Goal: Navigation & Orientation: Locate item on page

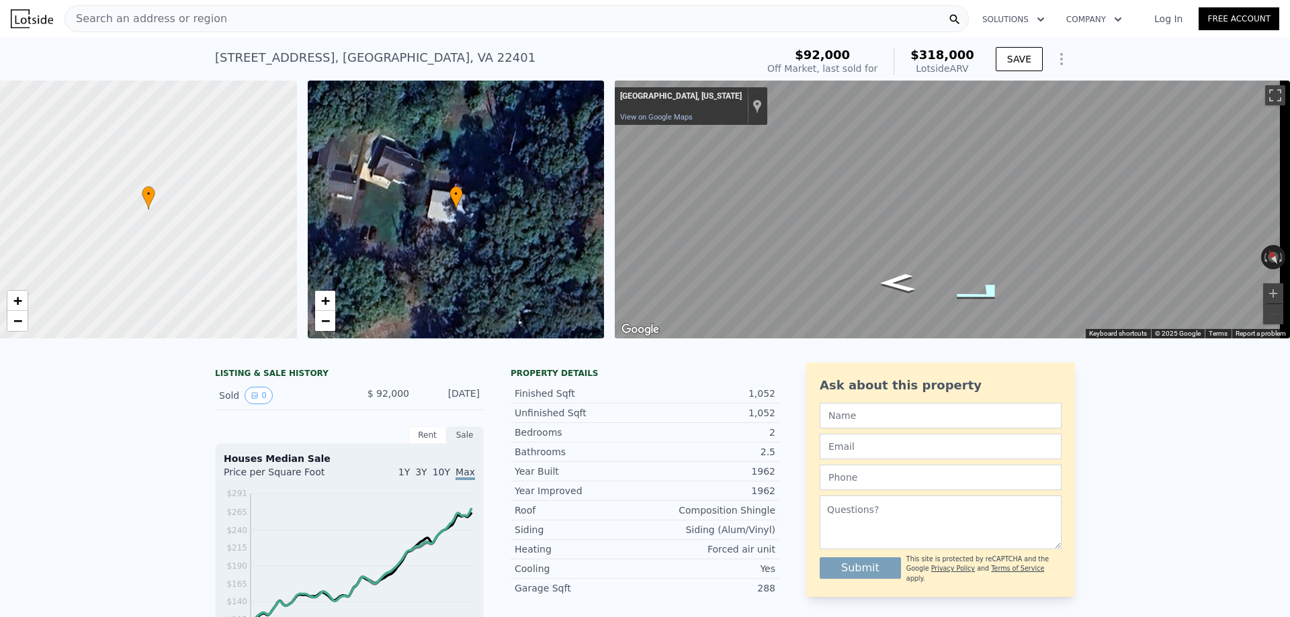
click at [989, 289] on icon "Go South" at bounding box center [982, 293] width 99 height 32
click at [984, 292] on icon "Go South" at bounding box center [982, 293] width 99 height 32
click at [984, 292] on icon "Go Southwest" at bounding box center [954, 298] width 89 height 23
click at [936, 264] on icon "Go Northeast" at bounding box center [940, 266] width 89 height 23
click at [908, 268] on icon "Go North" at bounding box center [911, 271] width 99 height 32
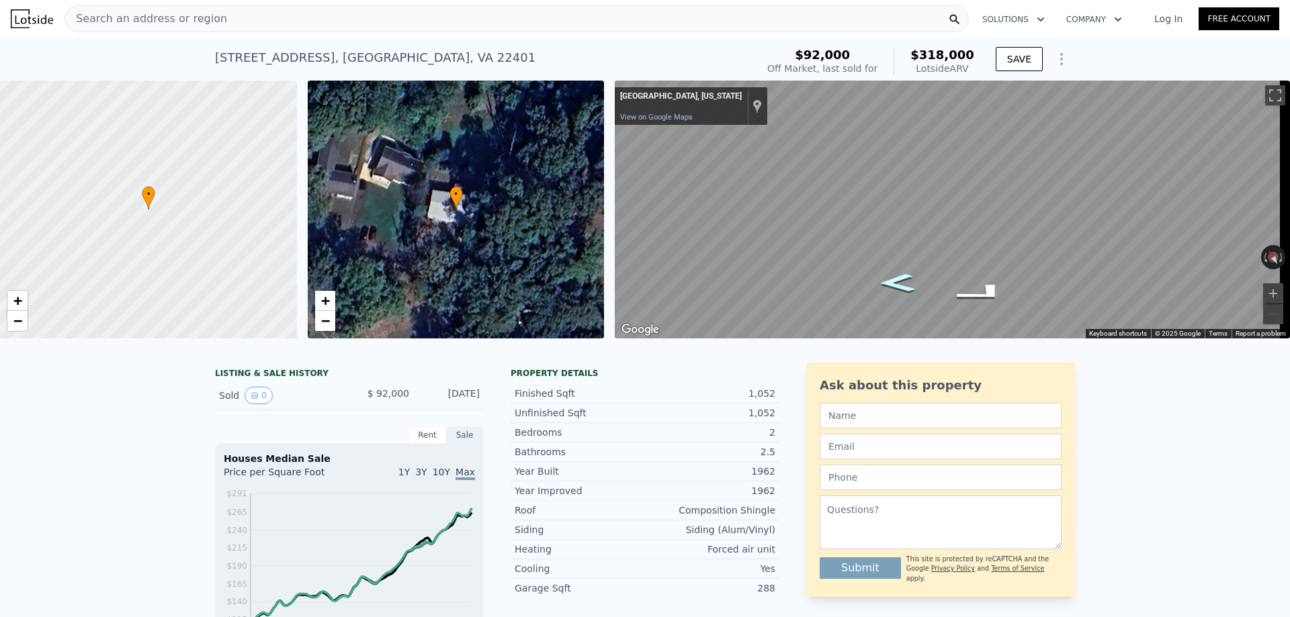
click at [889, 287] on icon "Go Northwest" at bounding box center [897, 282] width 65 height 27
click at [896, 287] on icon "Go West" at bounding box center [900, 288] width 87 height 31
click at [1002, 283] on icon "Go East" at bounding box center [993, 275] width 87 height 31
click at [1007, 281] on icon "Go East" at bounding box center [997, 281] width 65 height 27
click at [1057, 60] on icon "Show Options" at bounding box center [1061, 59] width 16 height 16
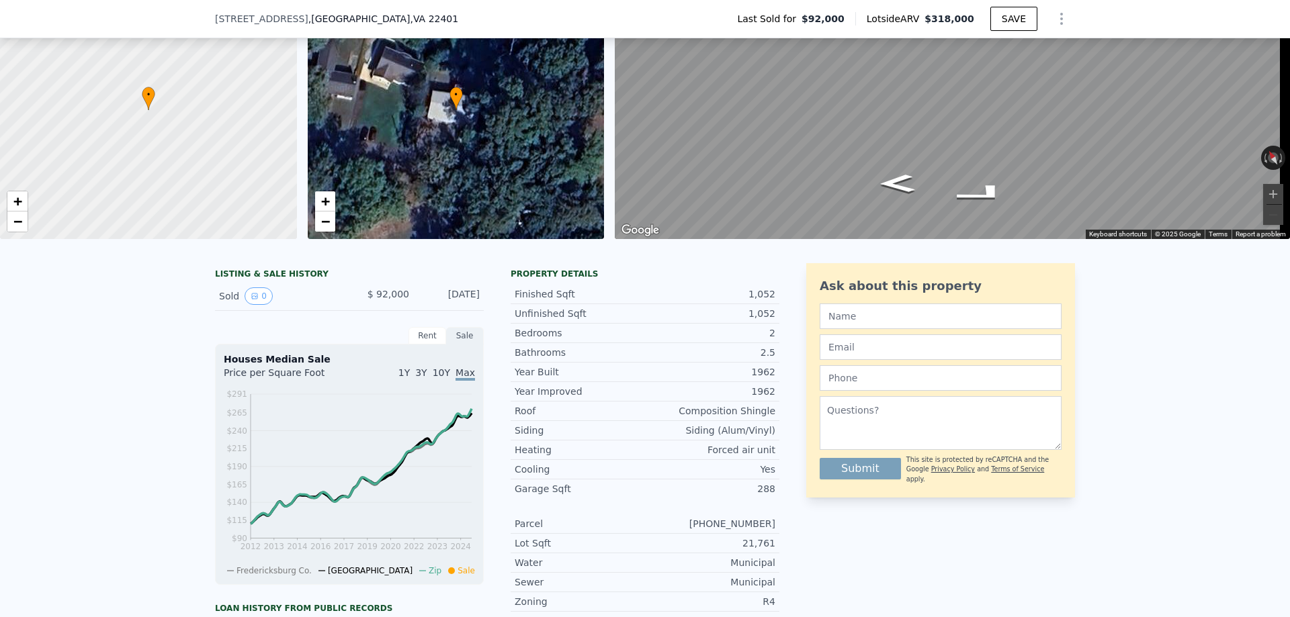
scroll to position [264, 0]
